Goal: Ask a question

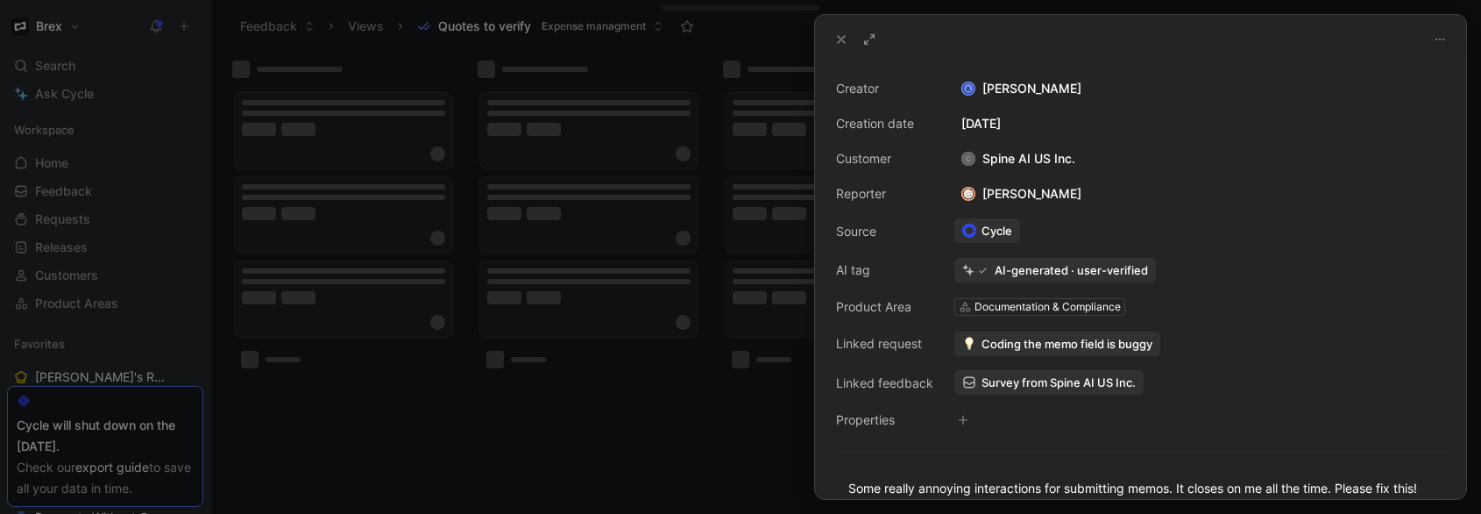
click at [847, 39] on icon at bounding box center [842, 39] width 14 height 14
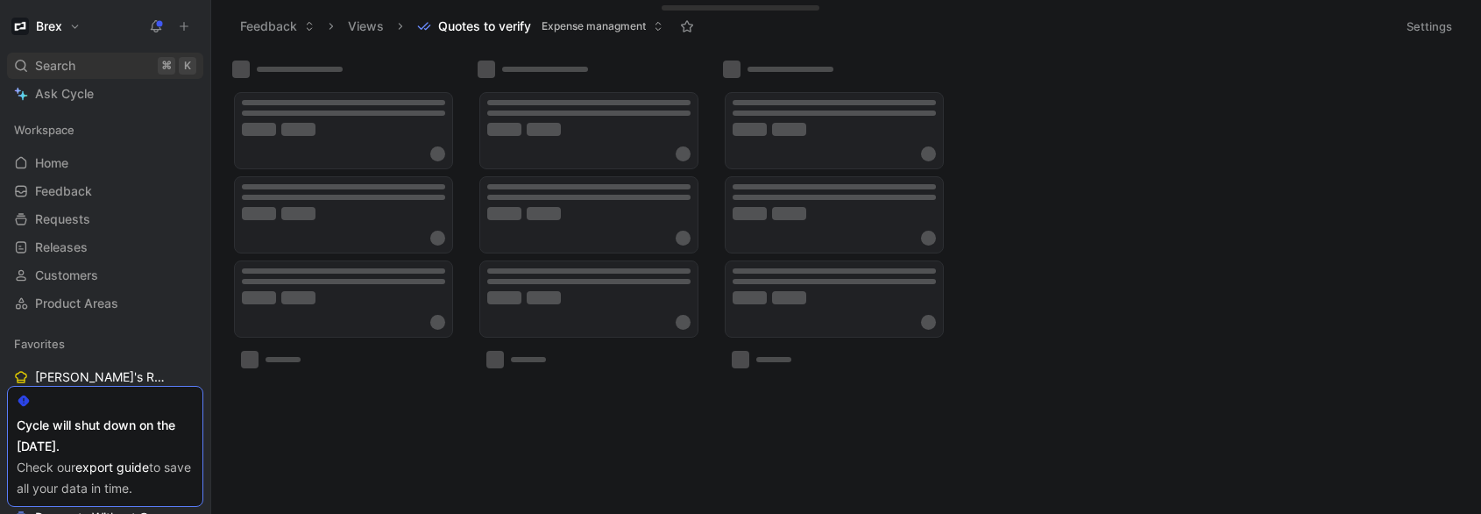
click at [76, 72] on div "Search ⌘ K" at bounding box center [105, 66] width 196 height 26
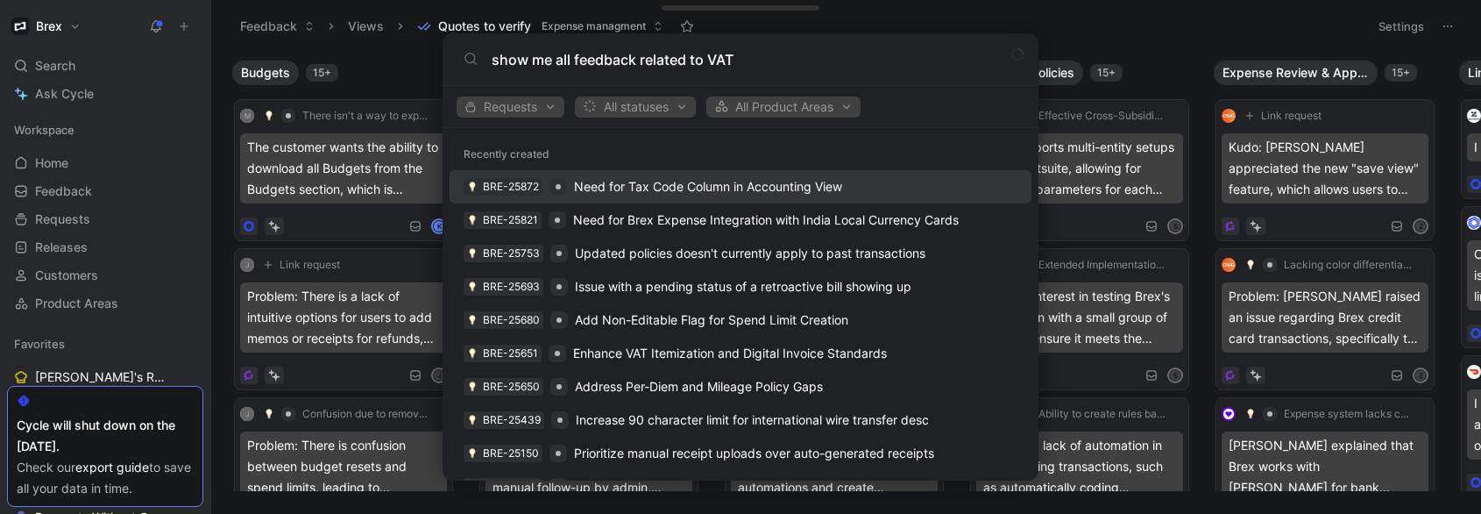
type input "show me all feedback related to VAT"
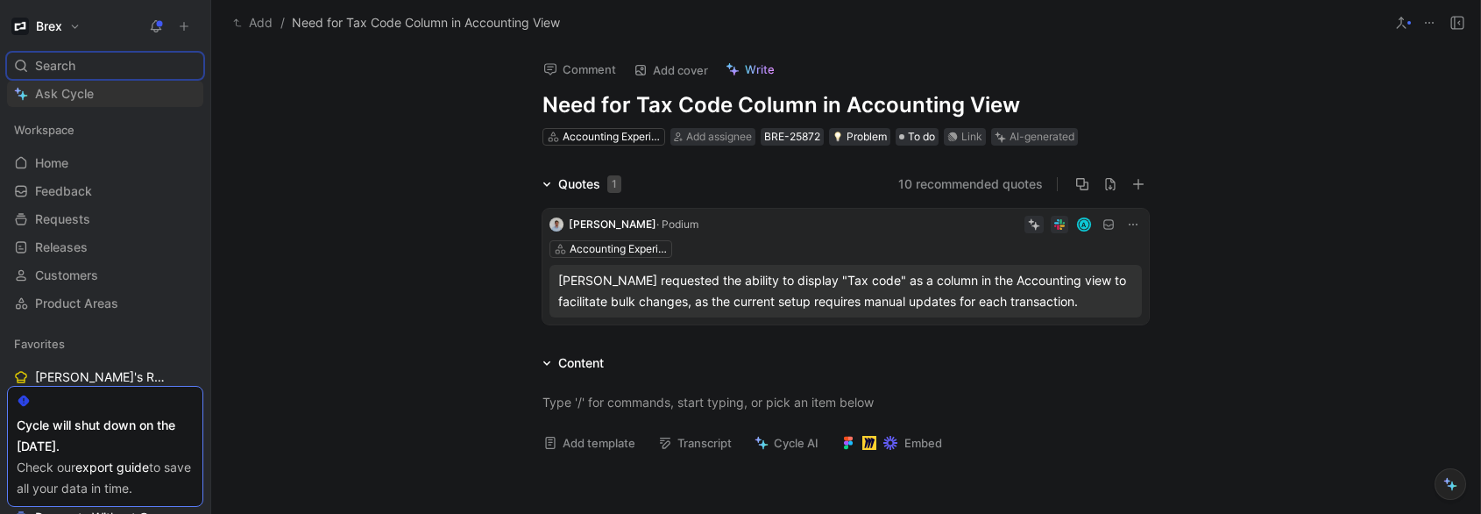
click at [68, 90] on span "Ask Cycle" at bounding box center [64, 93] width 59 height 21
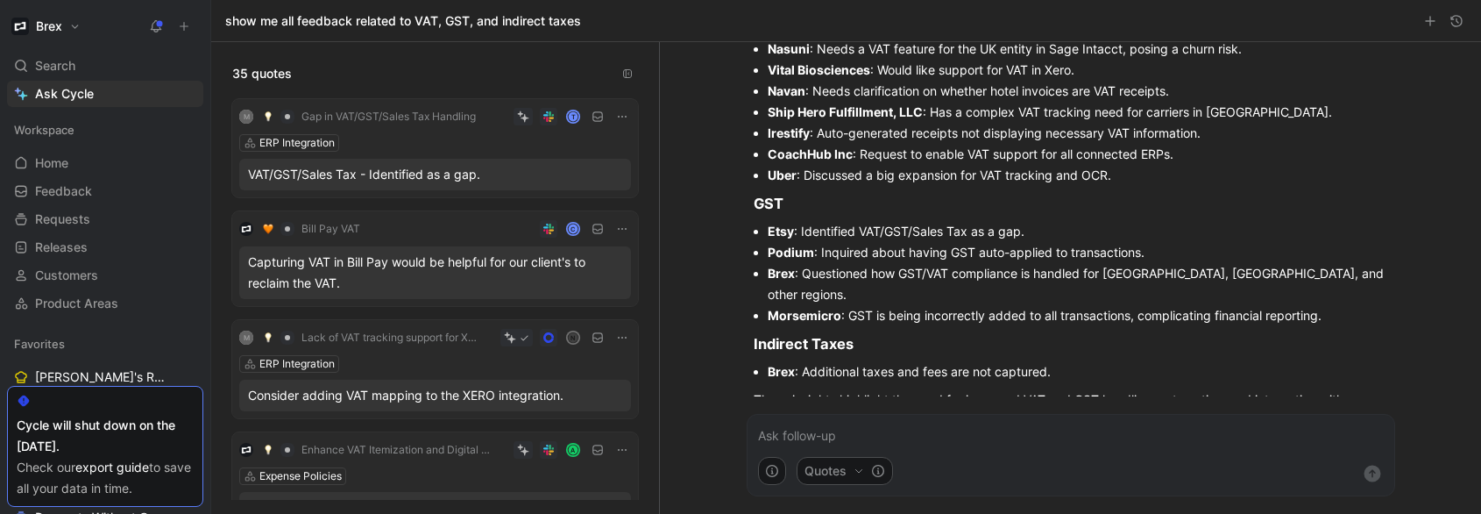
scroll to position [586, 0]
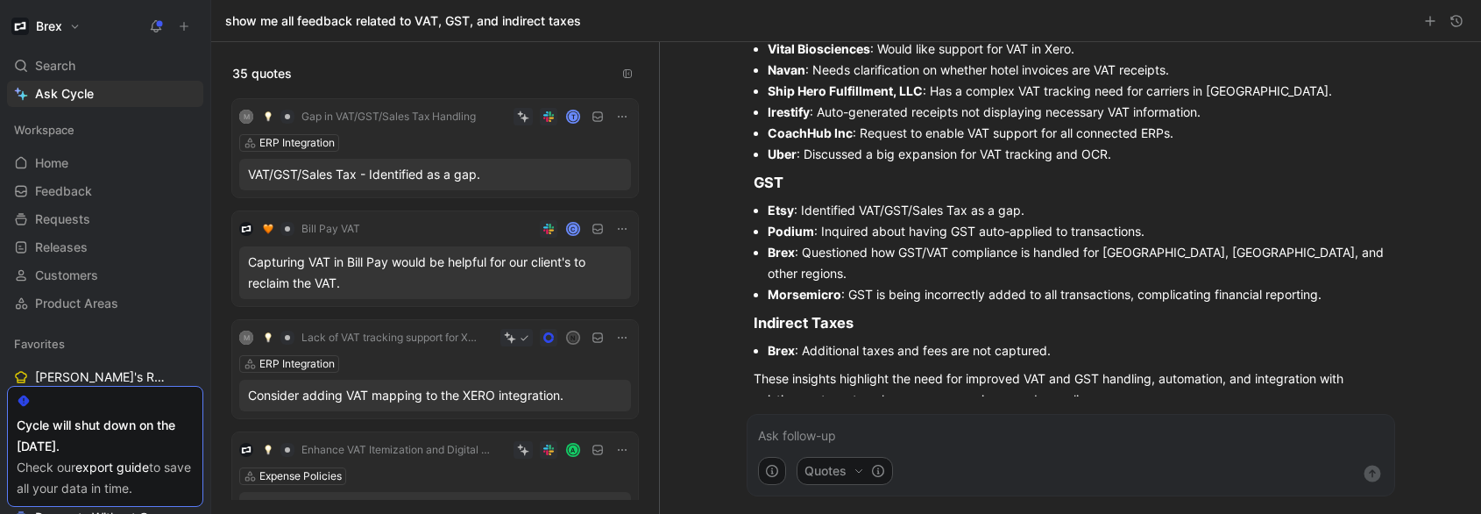
click at [1020, 428] on p at bounding box center [1071, 435] width 626 height 21
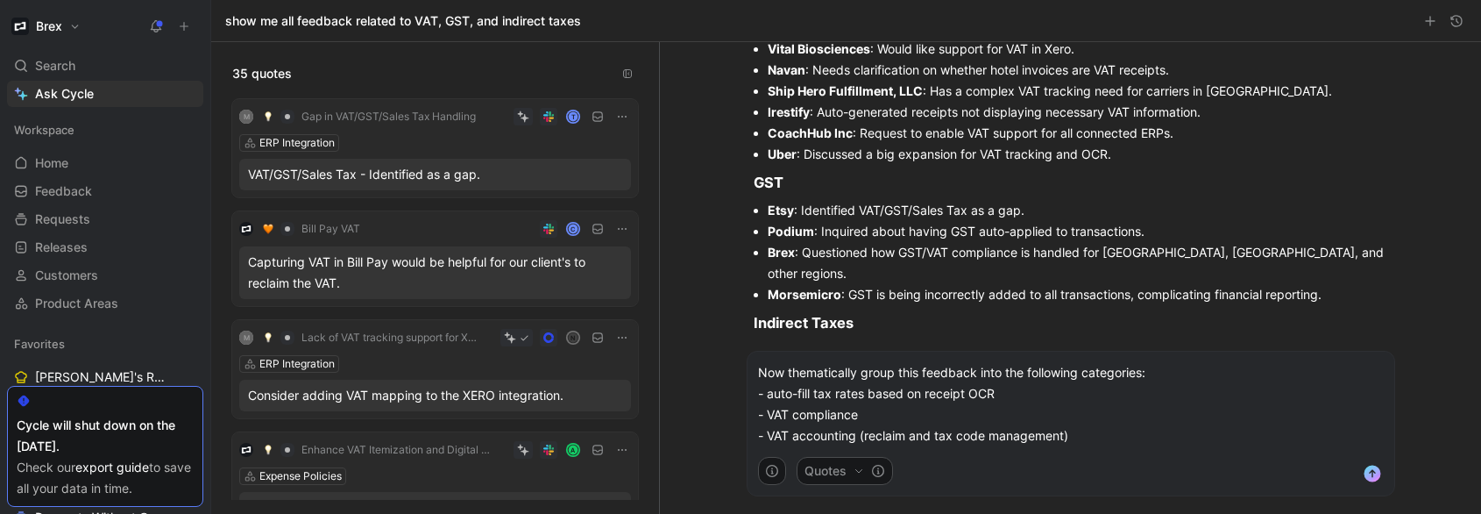
click at [912, 442] on p "Now thematically group this feedback into the following categories: - auto-fill…" at bounding box center [1071, 404] width 626 height 84
click at [1103, 401] on p "Now thematically group this feedback into the following categories: - auto-fill…" at bounding box center [1071, 404] width 626 height 84
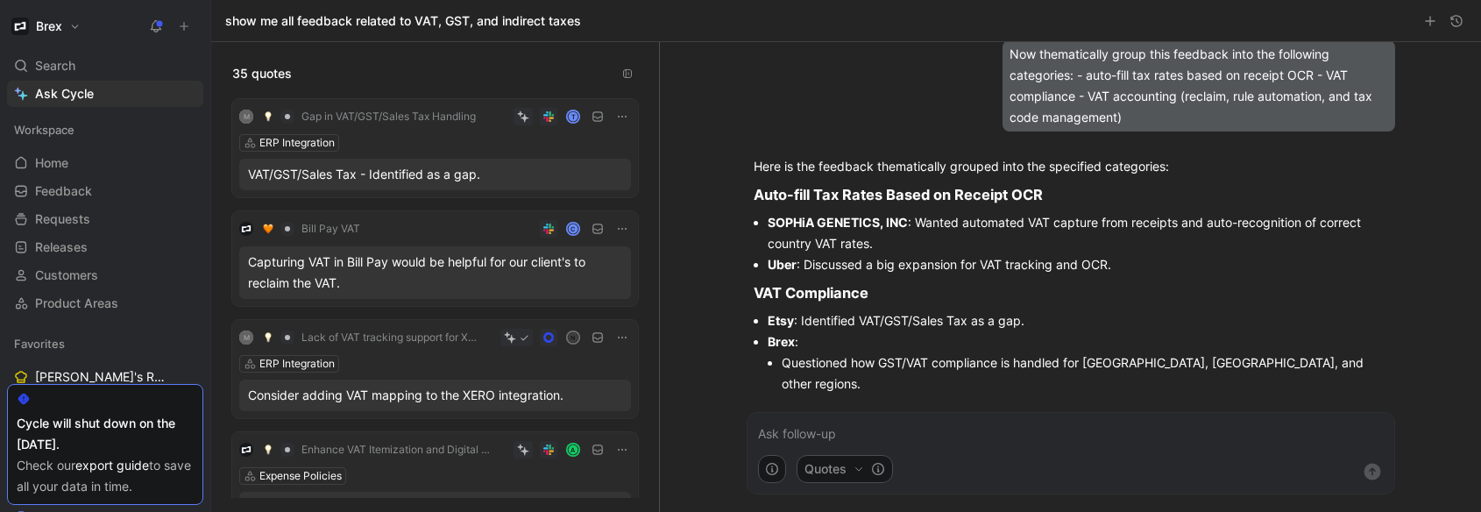
scroll to position [1522, 0]
